Goal: Task Accomplishment & Management: Complete application form

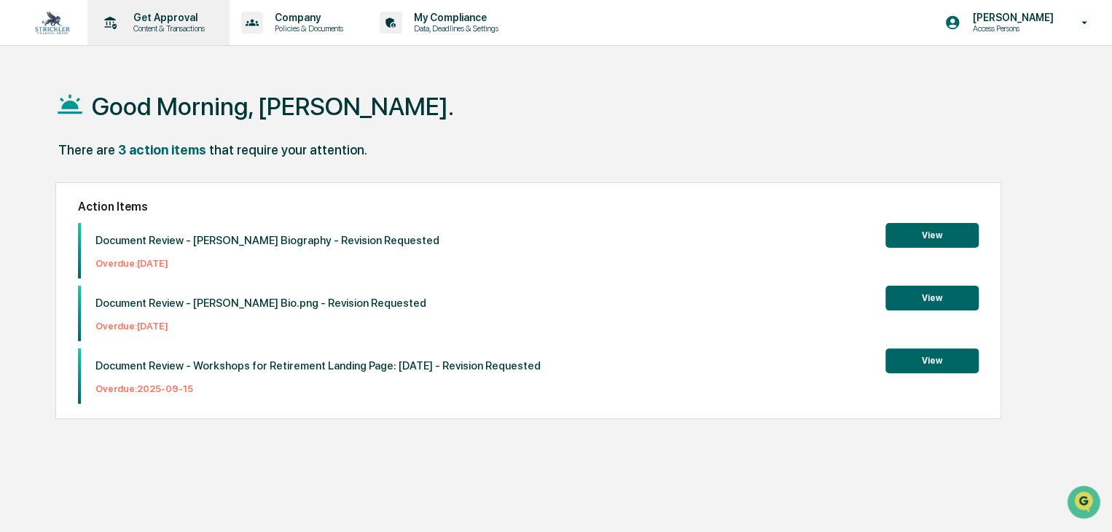
click at [160, 21] on p "Get Approval" at bounding box center [167, 18] width 90 height 12
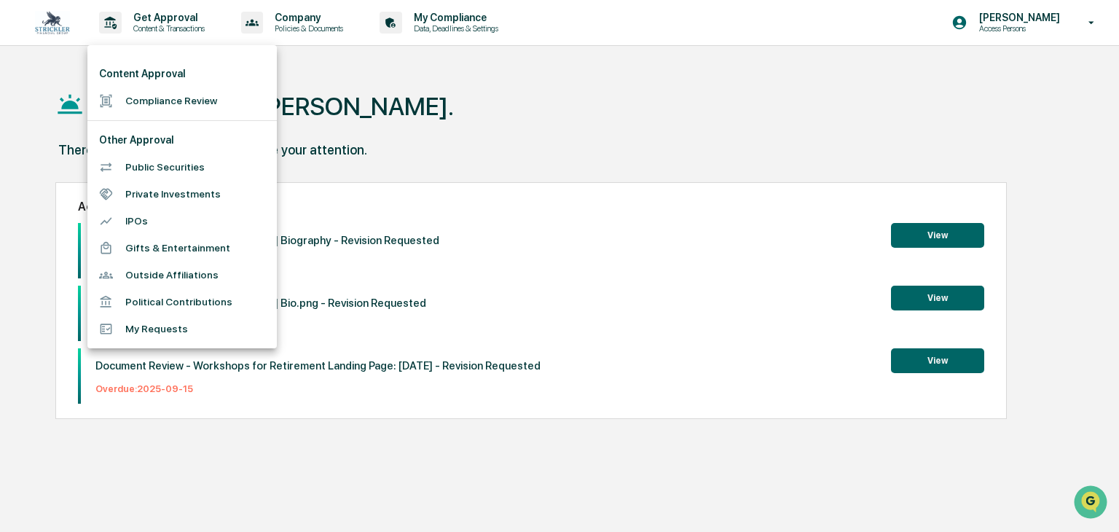
click at [290, 125] on div at bounding box center [559, 266] width 1119 height 532
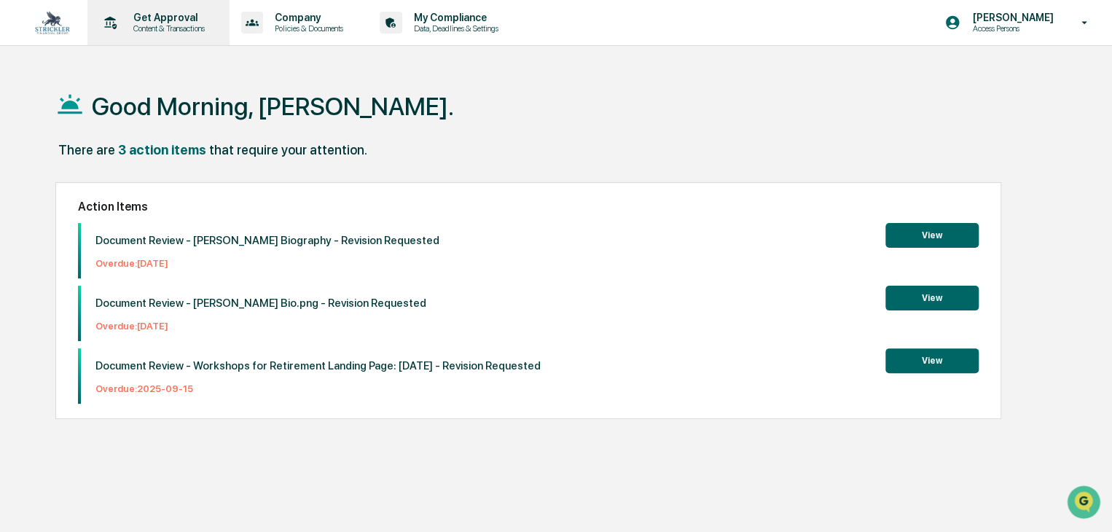
click at [152, 39] on div "Get Approval Content & Transactions" at bounding box center [157, 22] width 128 height 45
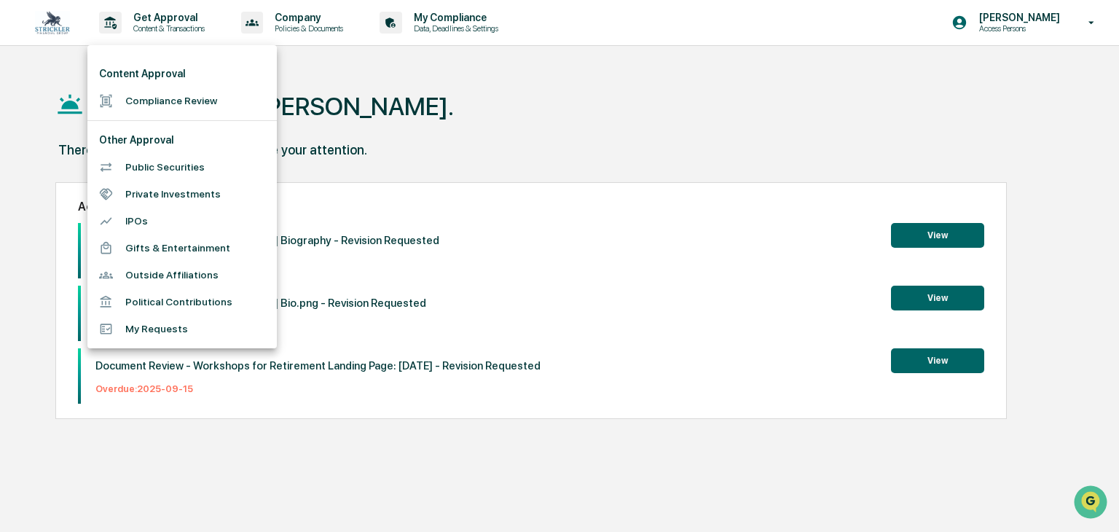
click at [151, 104] on li "Compliance Review" at bounding box center [181, 100] width 189 height 27
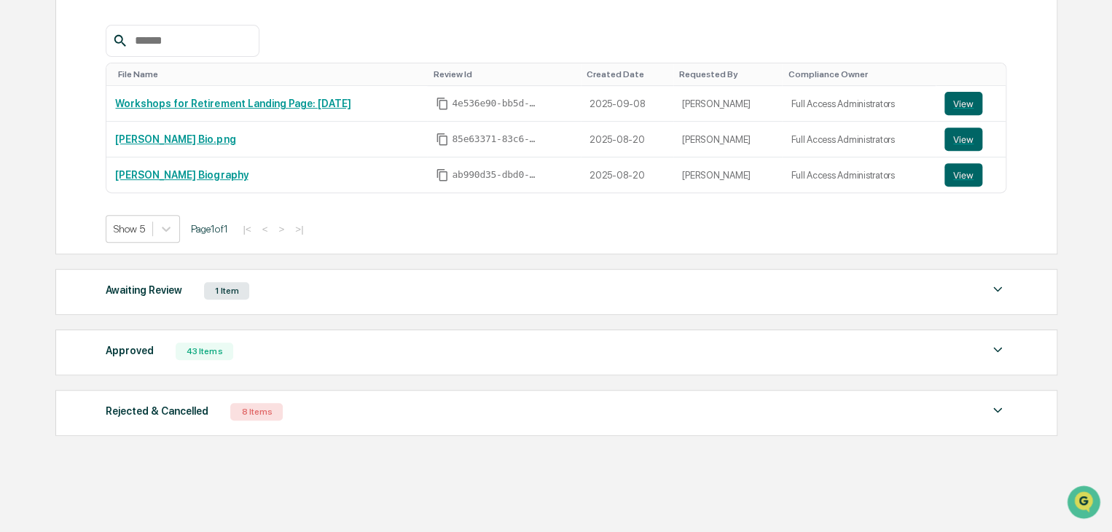
scroll to position [262, 0]
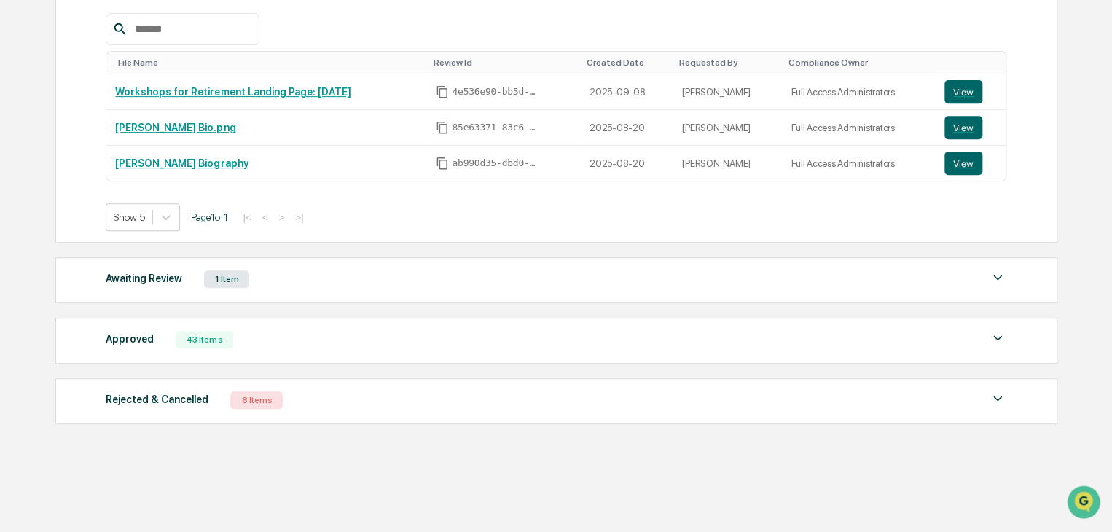
click at [251, 337] on div "Approved 43 Items" at bounding box center [556, 339] width 901 height 20
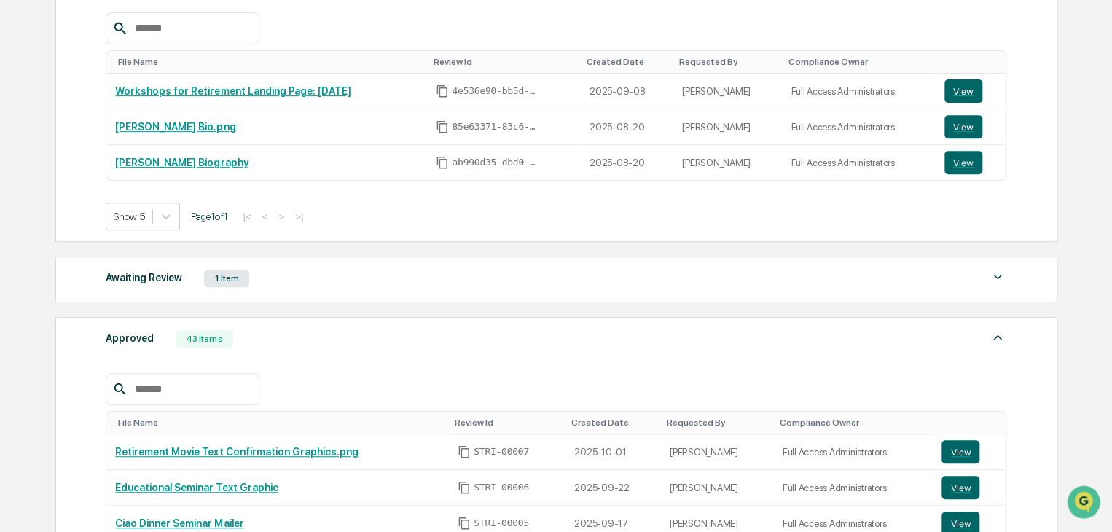
drag, startPoint x: 251, startPoint y: 337, endPoint x: 243, endPoint y: 336, distance: 8.1
click at [243, 336] on div "Approved 43 Items" at bounding box center [556, 339] width 901 height 20
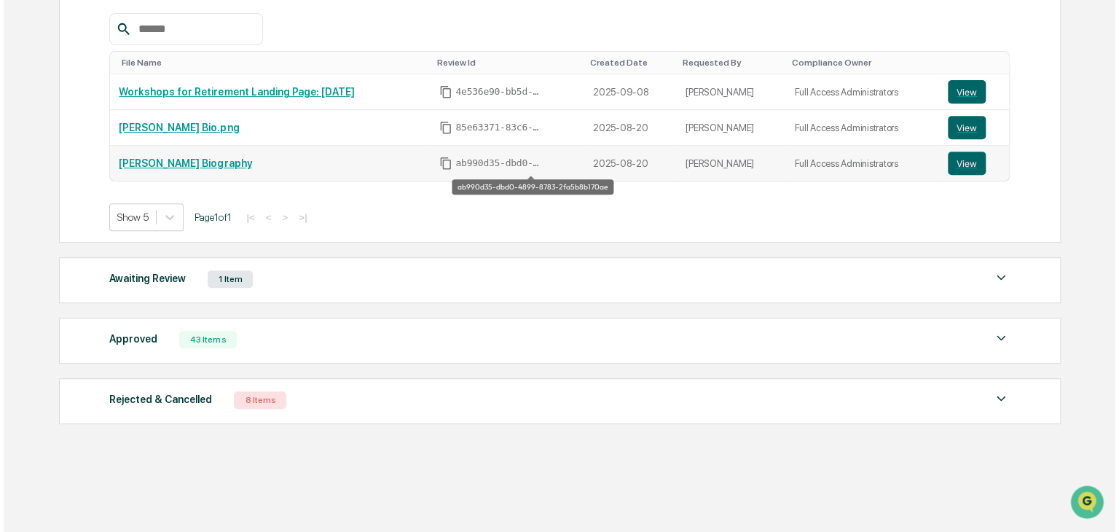
scroll to position [0, 0]
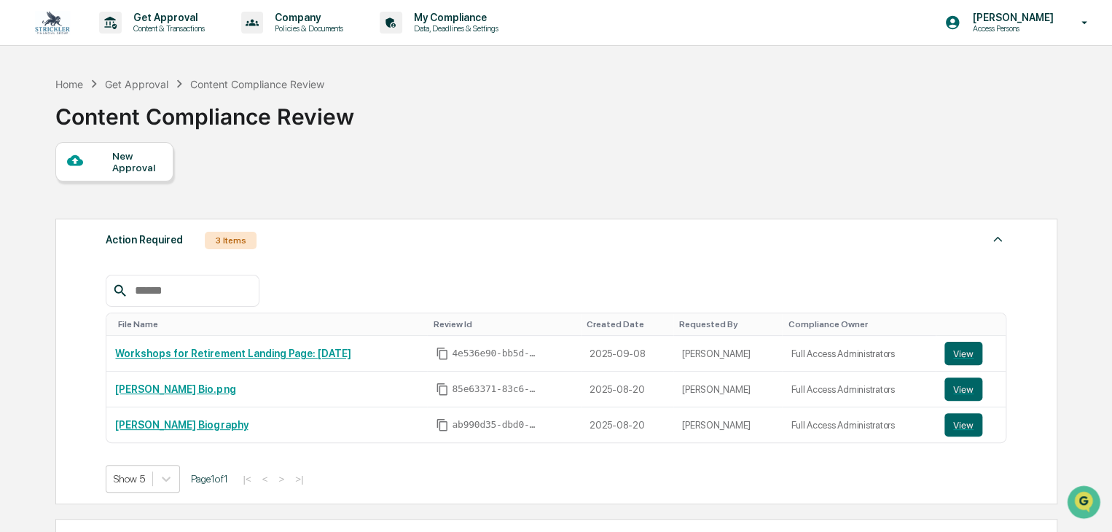
click at [164, 164] on div "New Approval" at bounding box center [114, 161] width 118 height 39
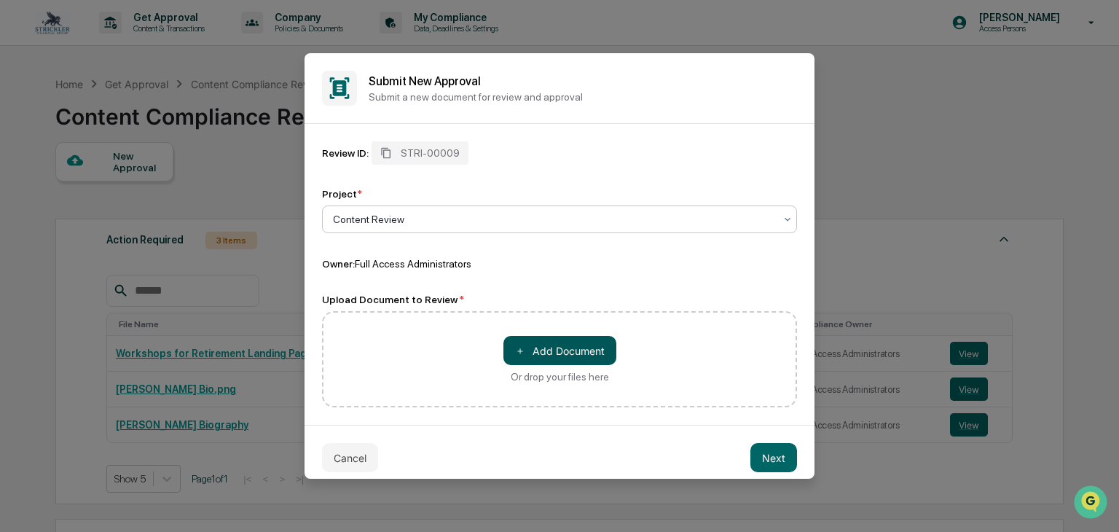
click at [506, 351] on button "＋ Add Document" at bounding box center [560, 350] width 113 height 29
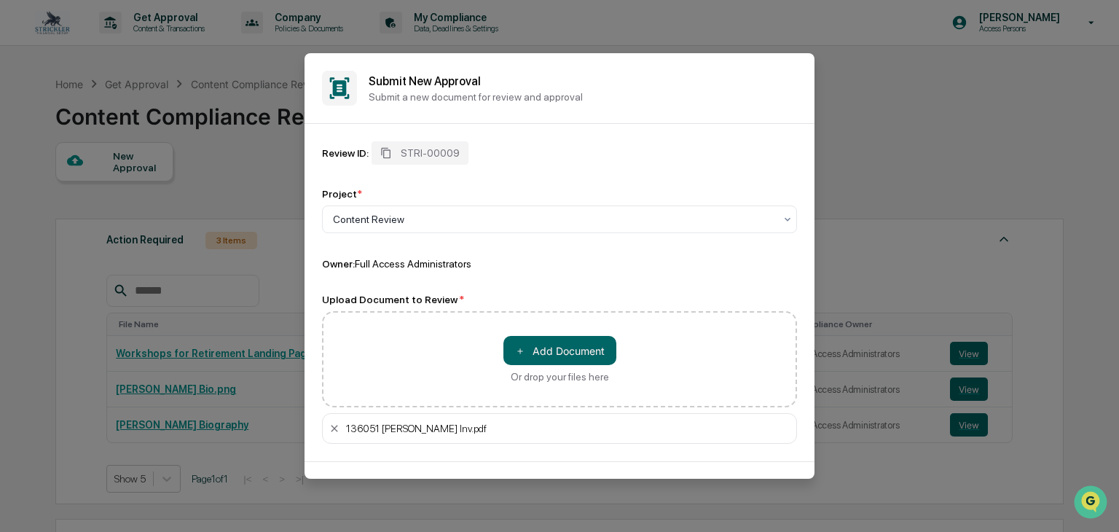
scroll to position [49, 0]
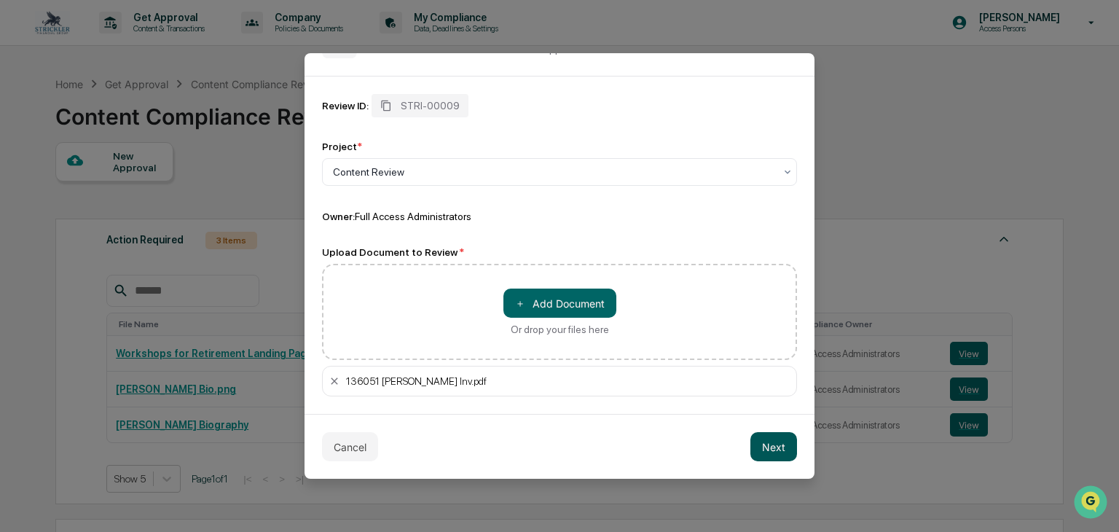
click at [775, 457] on button "Next" at bounding box center [774, 446] width 47 height 29
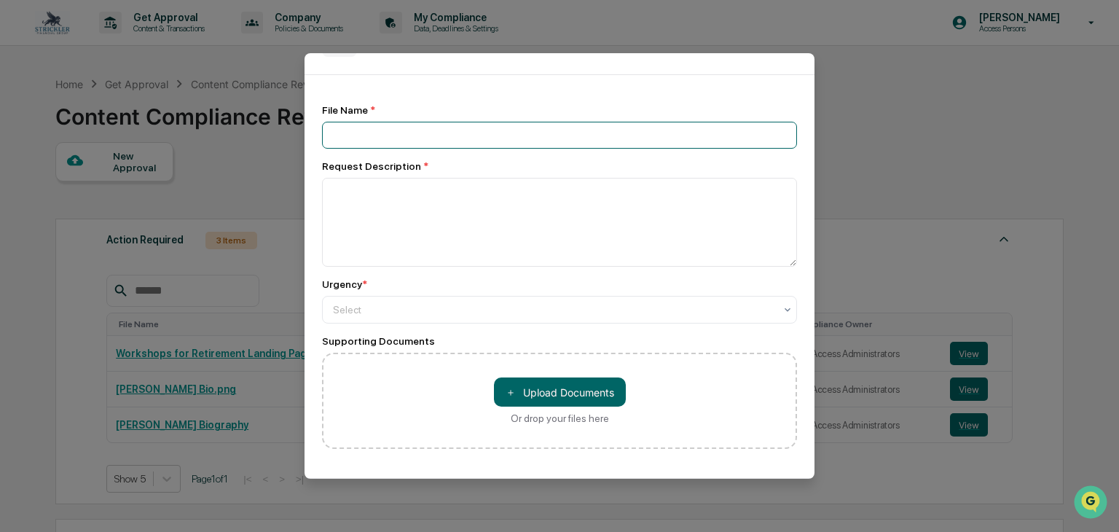
click at [484, 138] on input at bounding box center [559, 135] width 475 height 27
type input "**********"
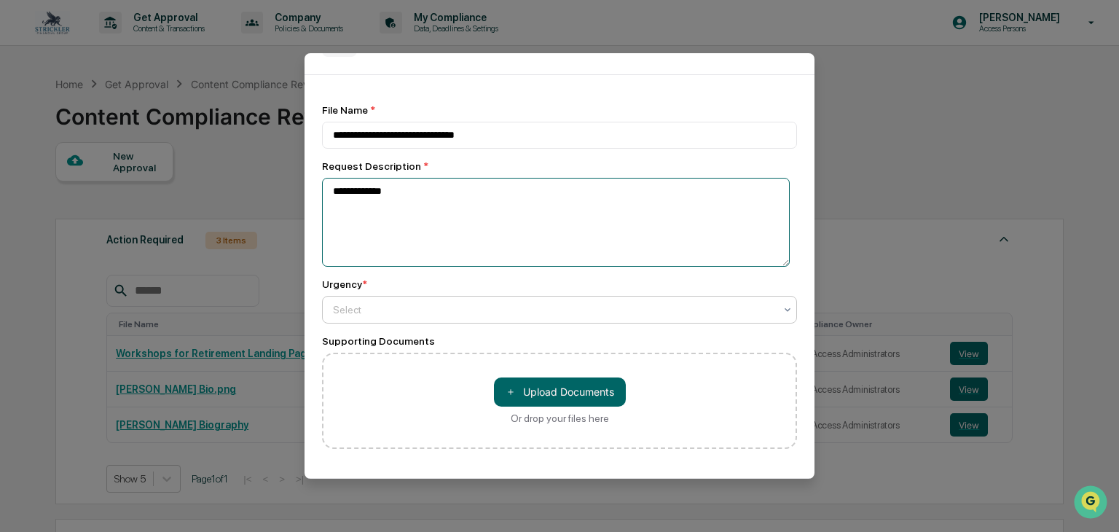
type textarea "**********"
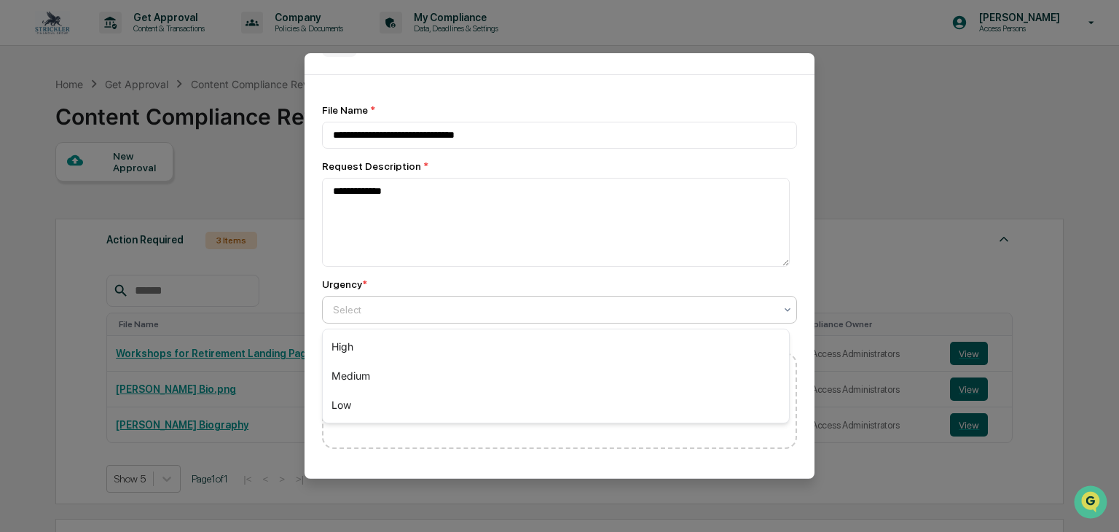
click at [496, 306] on div at bounding box center [554, 309] width 442 height 15
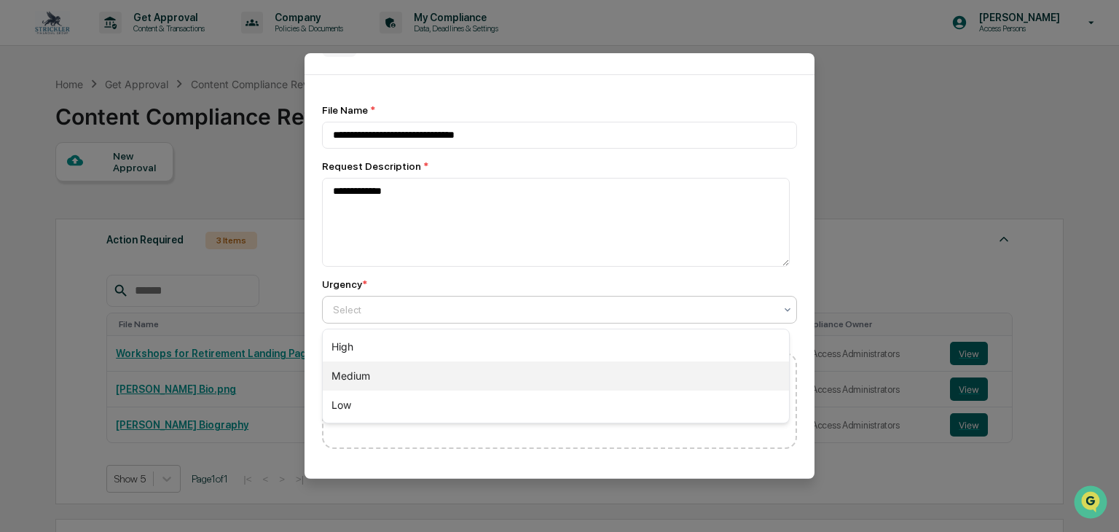
click at [433, 378] on div "Medium" at bounding box center [556, 376] width 466 height 29
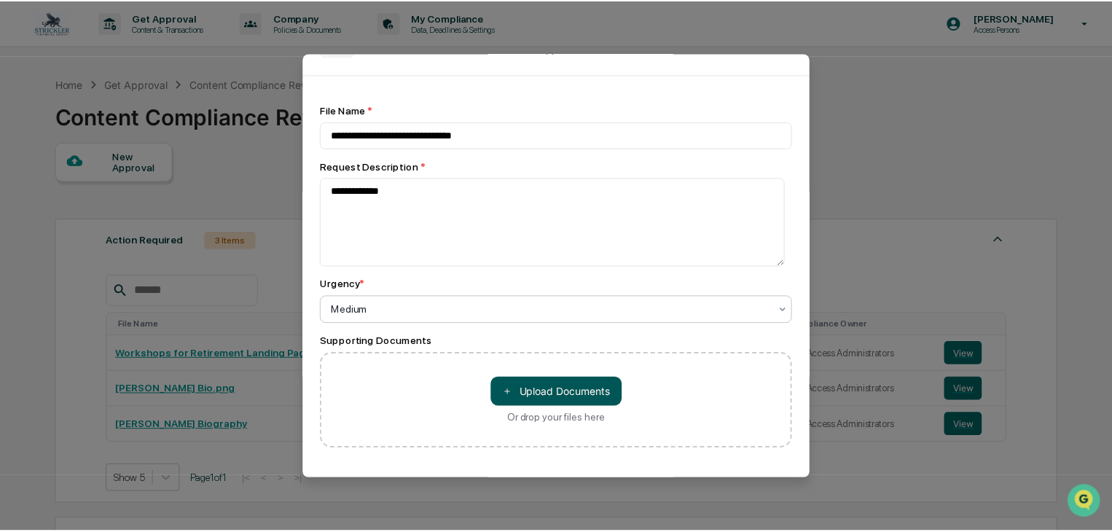
scroll to position [116, 0]
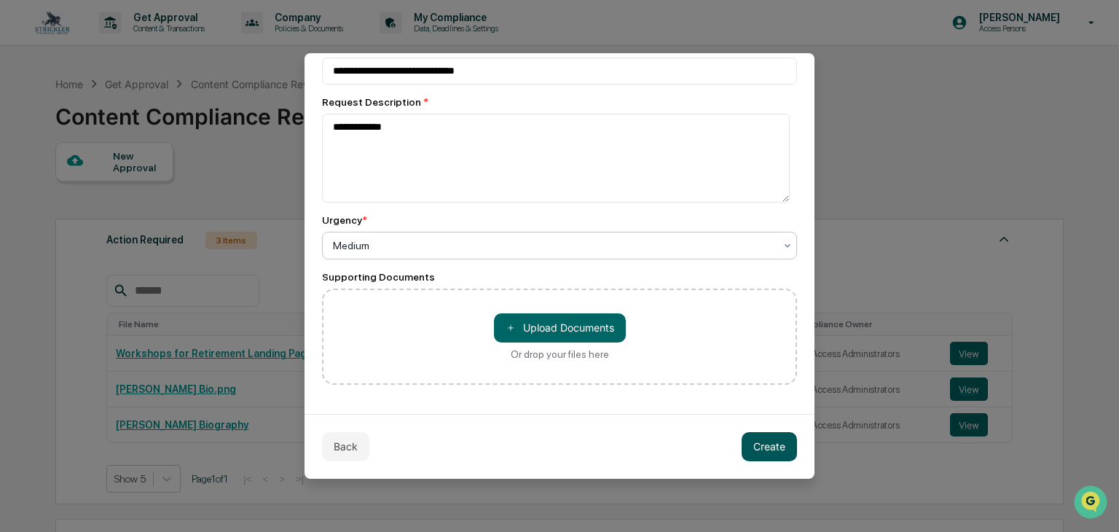
click at [743, 445] on button "Create" at bounding box center [769, 446] width 55 height 29
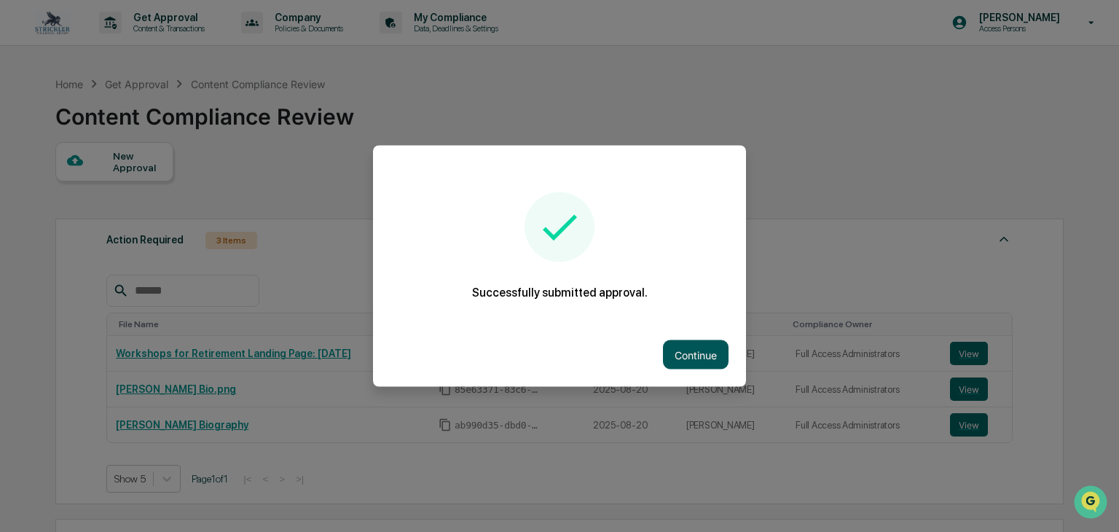
click at [698, 357] on button "Continue" at bounding box center [696, 354] width 66 height 29
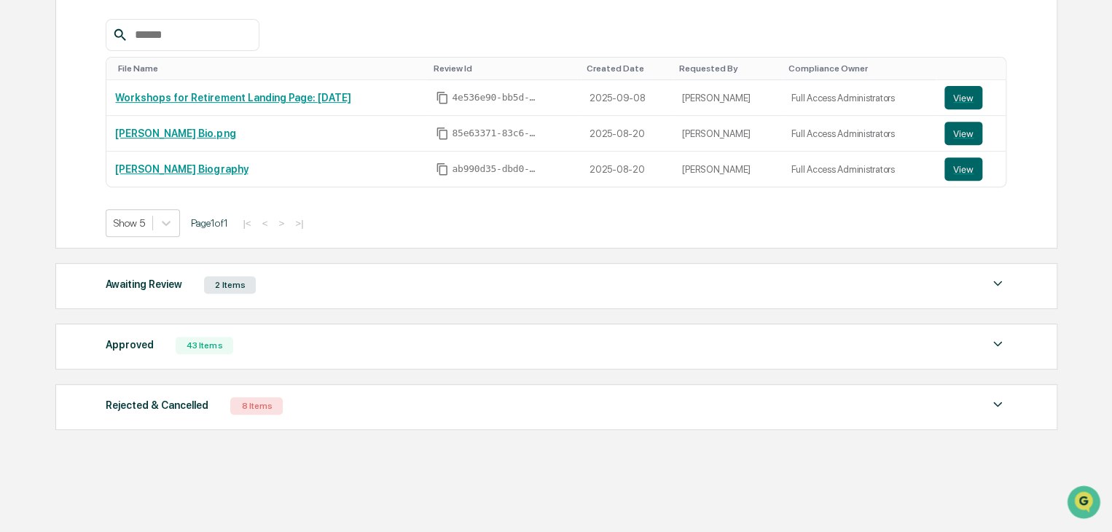
scroll to position [262, 0]
